Goal: Task Accomplishment & Management: Manage account settings

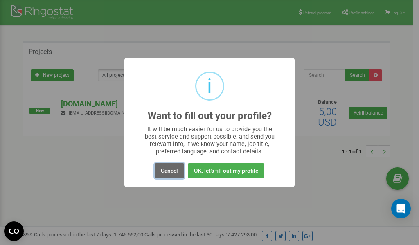
click at [168, 169] on button "Cancel" at bounding box center [169, 170] width 29 height 15
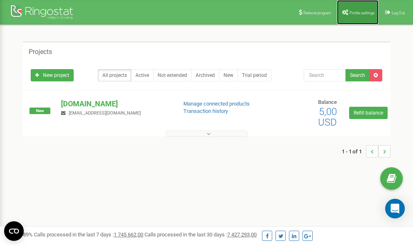
click at [358, 13] on span "Profile settings" at bounding box center [361, 13] width 25 height 5
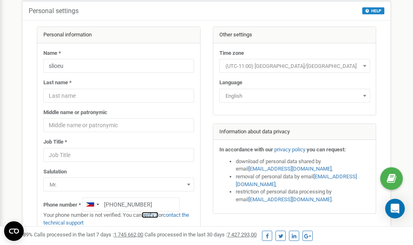
click at [155, 214] on link "verify it" at bounding box center [150, 215] width 17 height 6
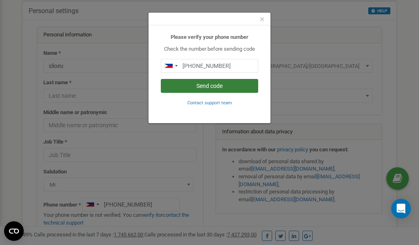
click at [214, 87] on button "Send code" at bounding box center [209, 86] width 97 height 14
